Goal: Navigation & Orientation: Find specific page/section

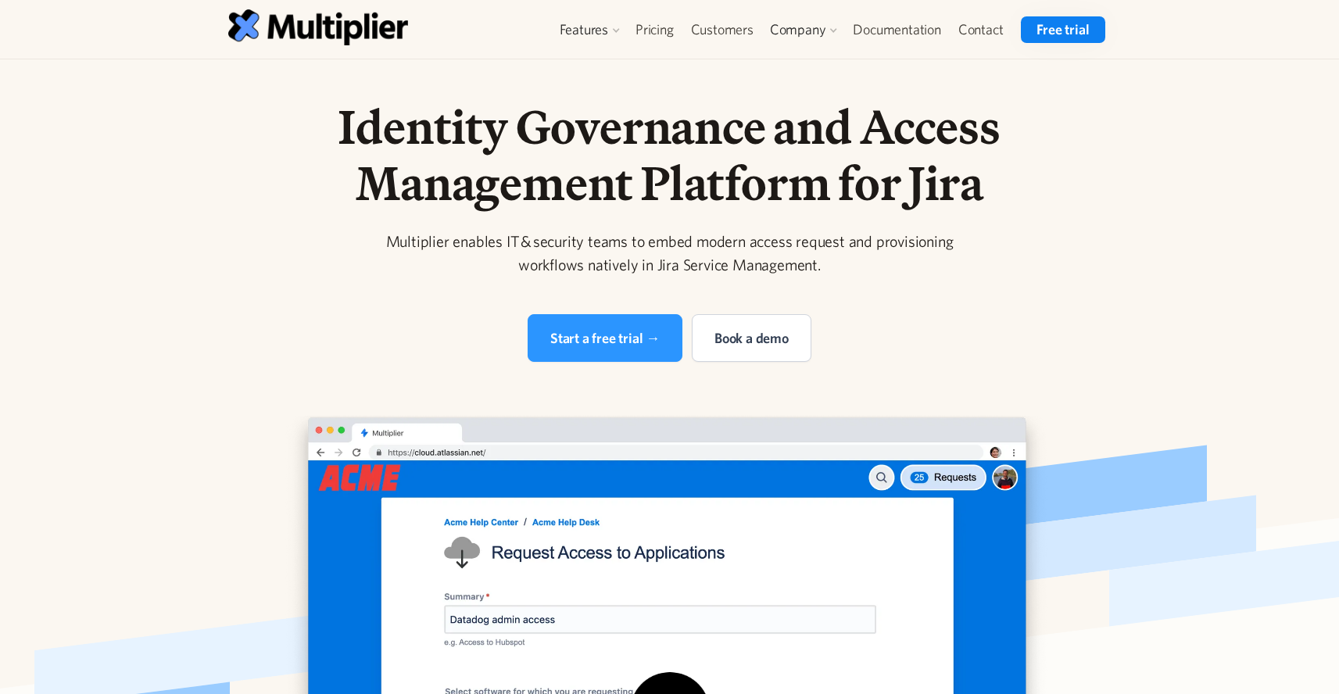
click at [1064, 27] on link "Free trial" at bounding box center [1062, 29] width 84 height 27
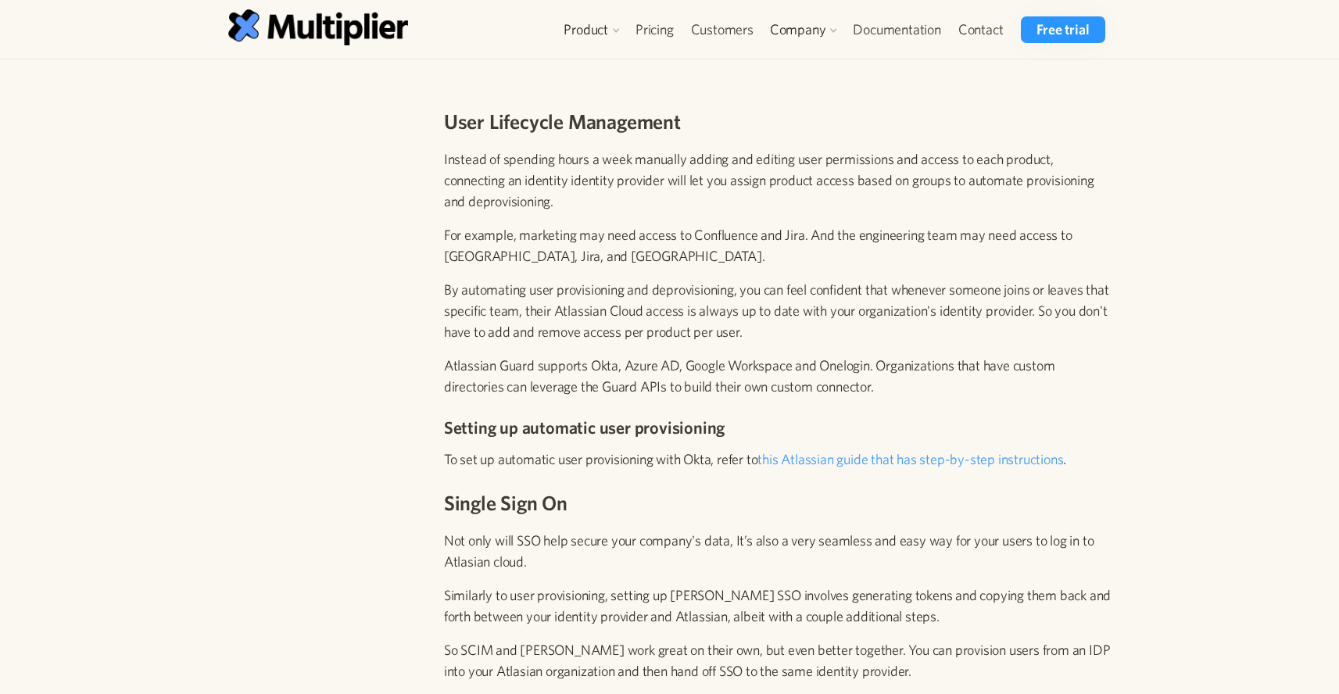
scroll to position [1855, 0]
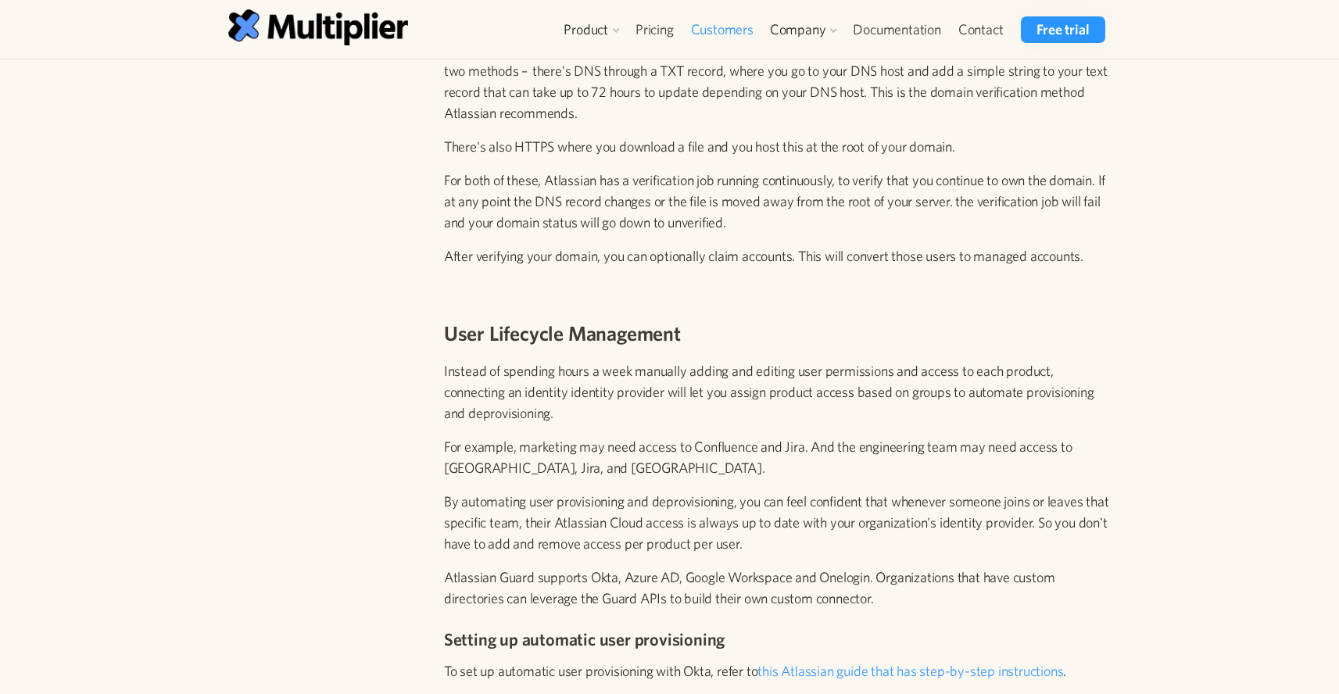
click at [720, 37] on link "Customers" at bounding box center [722, 29] width 80 height 27
click at [817, 23] on div "Company" at bounding box center [798, 29] width 56 height 19
click at [975, 36] on link "Contact" at bounding box center [980, 29] width 63 height 27
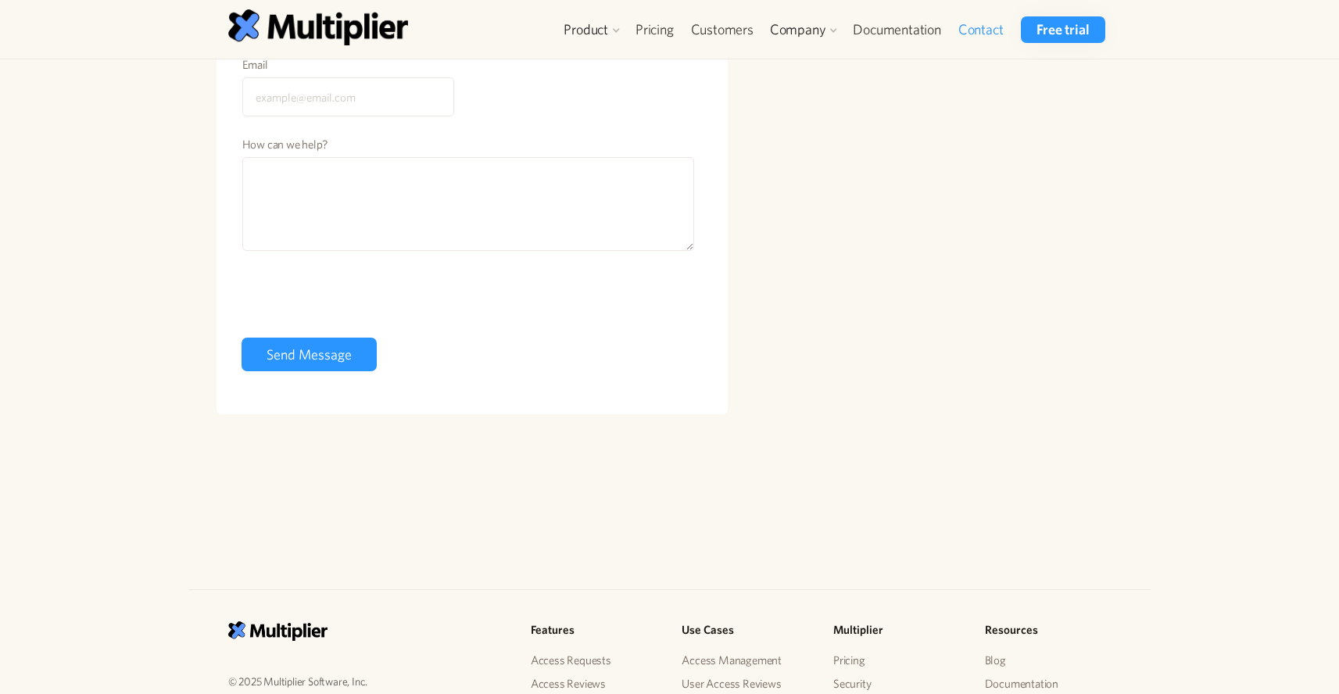
scroll to position [504, 0]
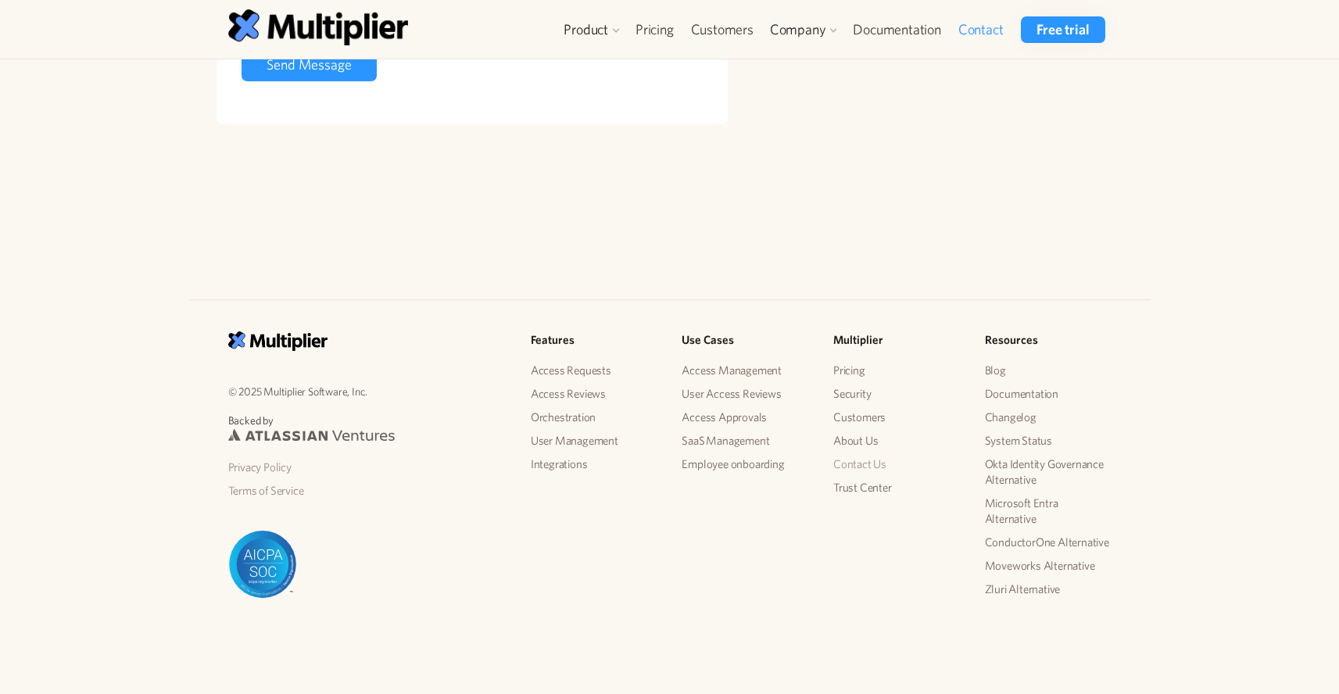
click at [863, 460] on link "Contact Us" at bounding box center [896, 463] width 127 height 23
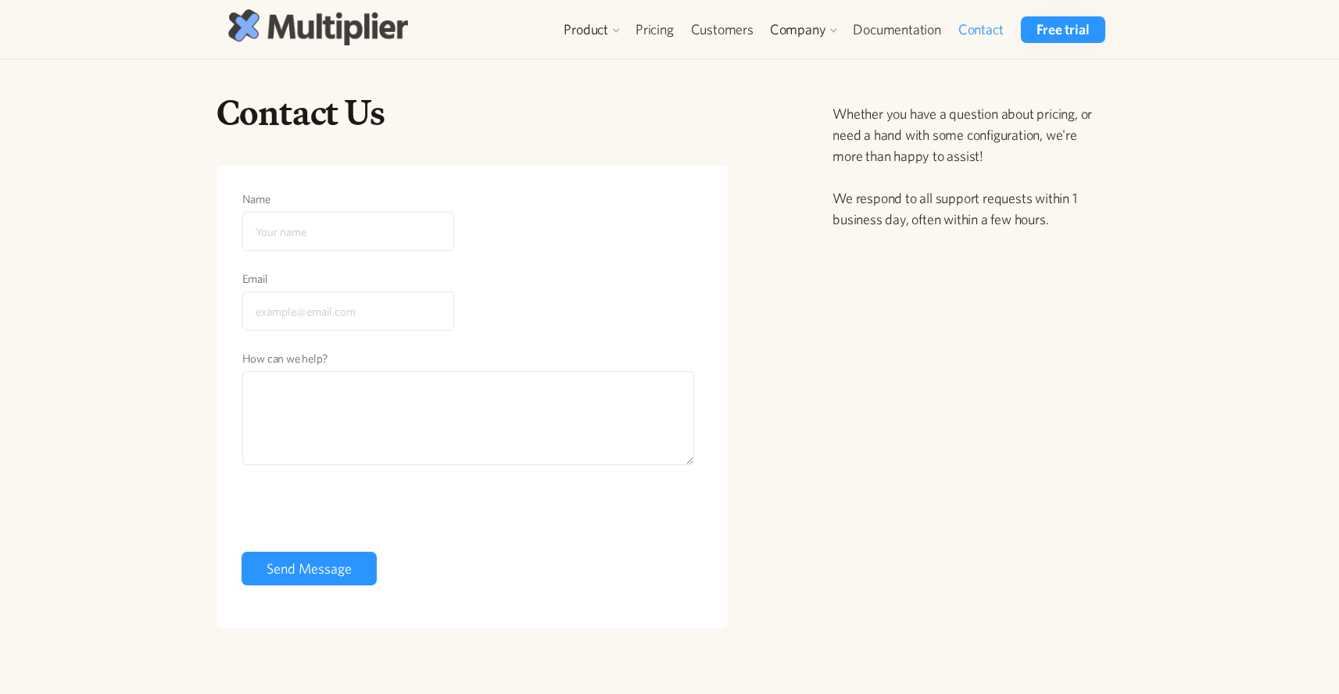
click at [300, 39] on img at bounding box center [318, 26] width 180 height 35
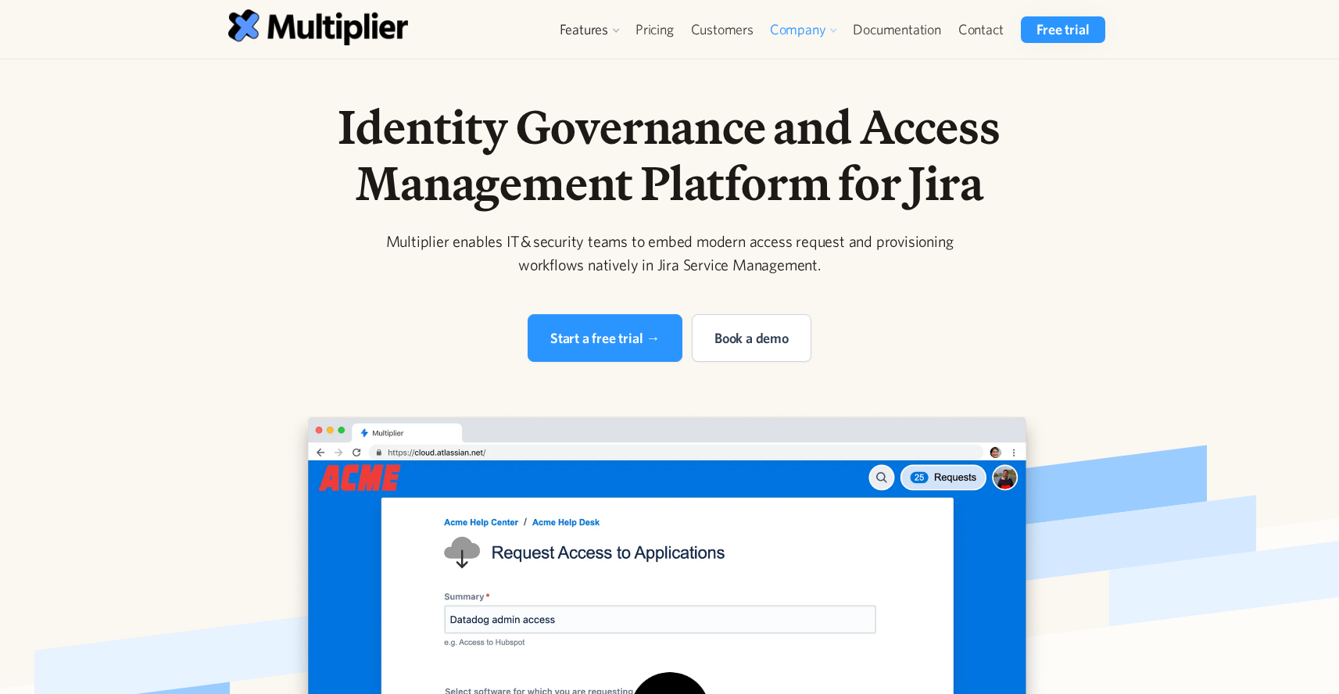
drag, startPoint x: 750, startPoint y: 148, endPoint x: 802, endPoint y: 28, distance: 130.5
click at [751, 147] on h1 "Identity Governance and Access Management Platform for Jira" at bounding box center [670, 154] width 800 height 113
click at [807, 69] on link "About" at bounding box center [808, 66] width 73 height 28
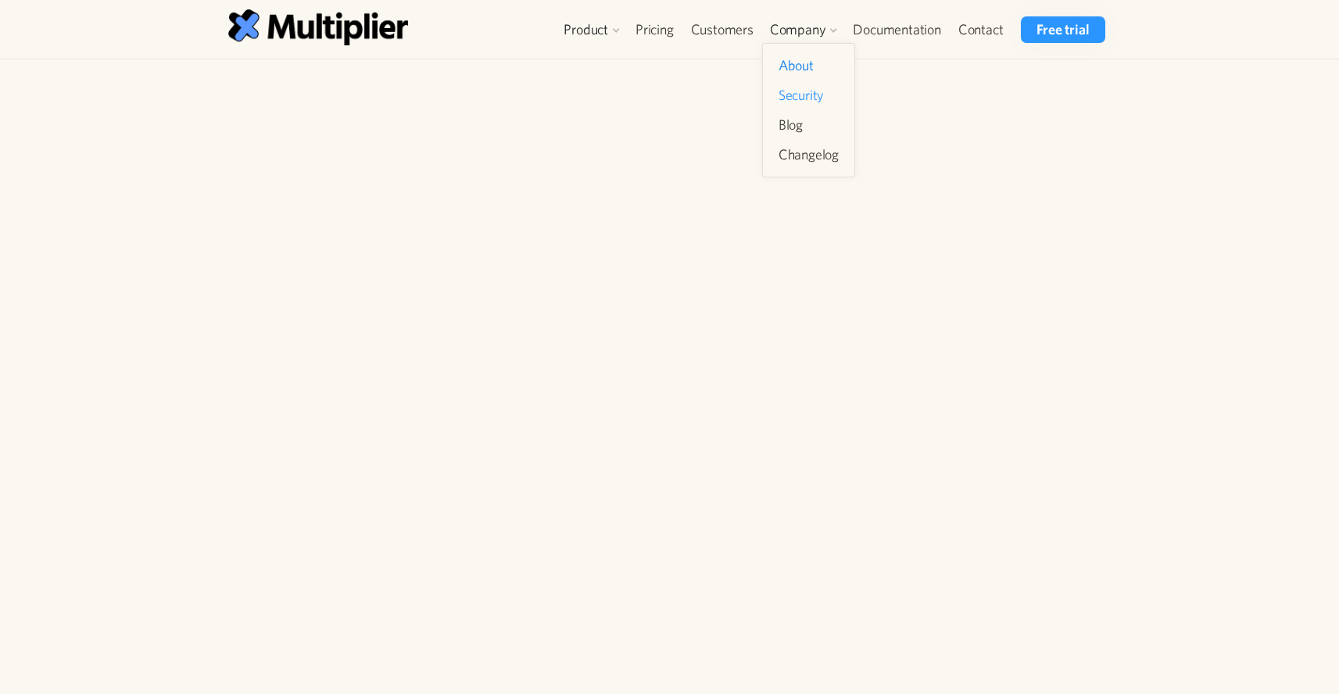
click at [808, 92] on link "Security" at bounding box center [808, 95] width 73 height 28
